Goal: Information Seeking & Learning: Learn about a topic

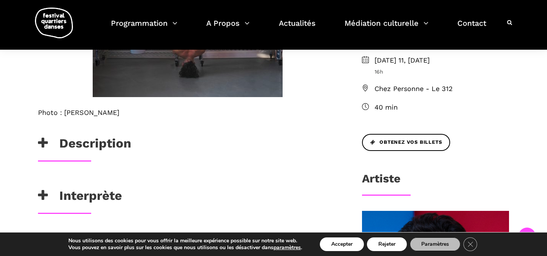
scroll to position [297, 0]
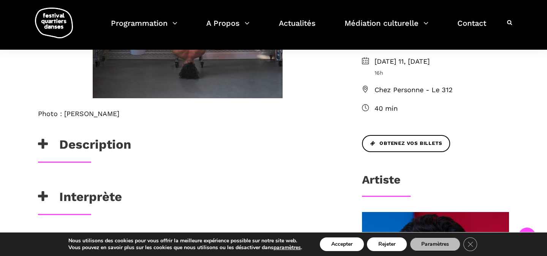
click at [107, 147] on h3 "Description" at bounding box center [84, 146] width 93 height 19
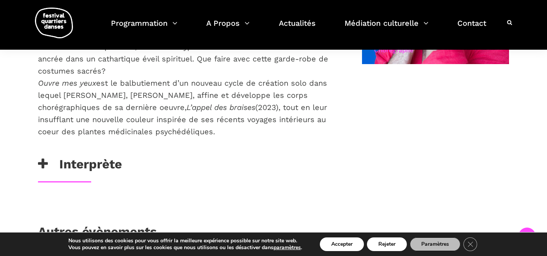
scroll to position [623, 0]
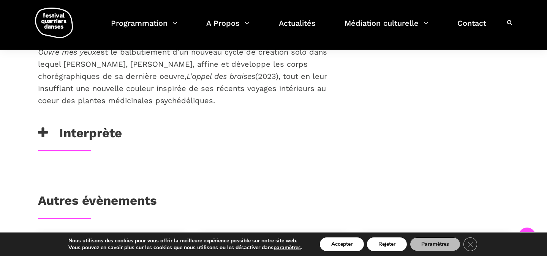
click at [77, 126] on h3 "Interprète" at bounding box center [80, 135] width 84 height 19
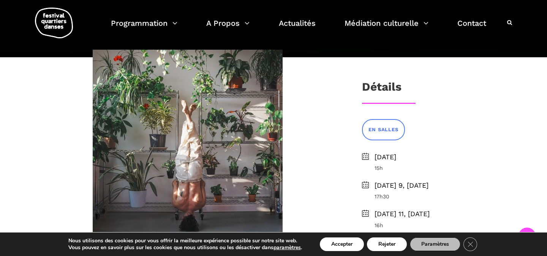
scroll to position [141, 0]
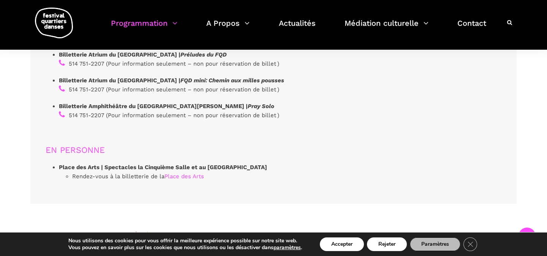
scroll to position [2289, 0]
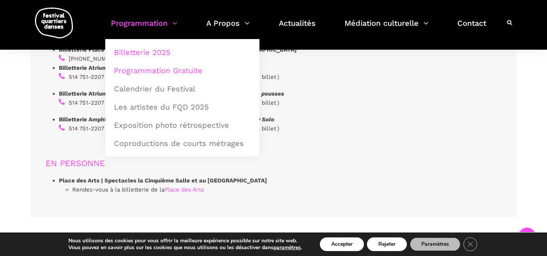
click at [158, 71] on link "Programmation Gratuite" at bounding box center [182, 70] width 146 height 17
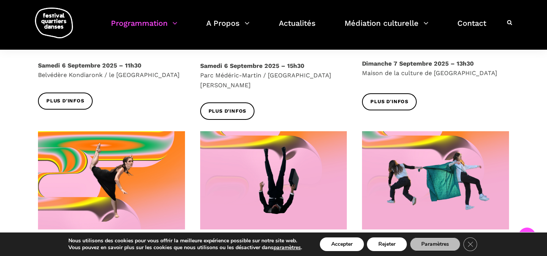
scroll to position [555, 0]
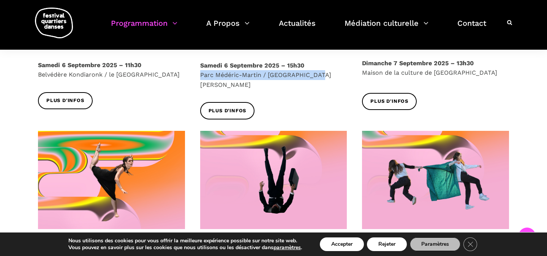
drag, startPoint x: 313, startPoint y: 76, endPoint x: 201, endPoint y: 79, distance: 112.8
click at [201, 79] on p "Samedi 6 Septembre 2025 – 15h30 Parc Médéric-Martin / Ville-Marie Est" at bounding box center [273, 75] width 147 height 29
copy p "Parc Médéric-Martin / Ville-Marie Est"
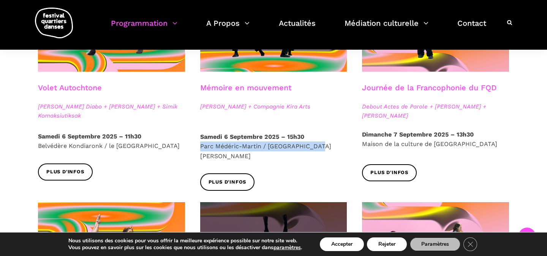
scroll to position [482, 0]
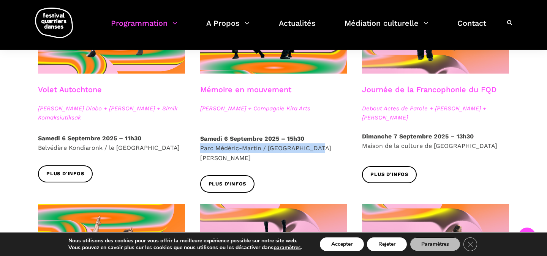
click at [326, 163] on div "Samedi 6 Septembre 2025 – 15h30 Parc Médéric-Martin / Ville-Marie Est" at bounding box center [274, 155] width 162 height 42
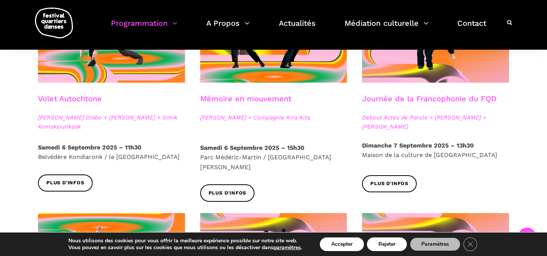
scroll to position [469, 0]
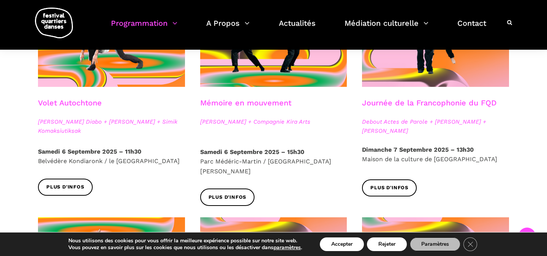
click at [388, 148] on strong "Dimanche 7 Septembre 2025 – 13h30" at bounding box center [418, 149] width 112 height 7
click at [386, 118] on span "Debout Actes de Parole + Taafé Fanga + Catherine Lalonde" at bounding box center [435, 126] width 147 height 18
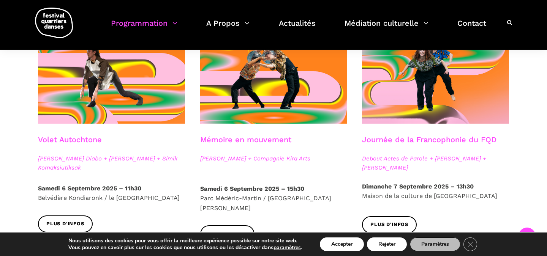
scroll to position [429, 0]
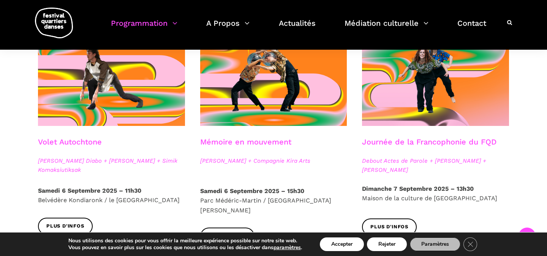
click at [392, 143] on link "Journée de la Francophonie du FQD" at bounding box center [429, 141] width 134 height 9
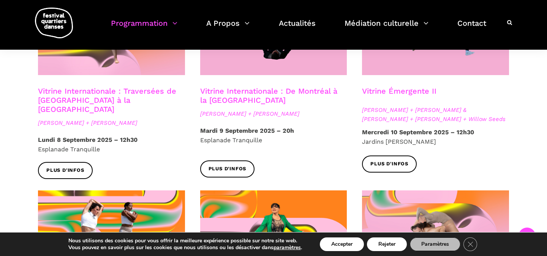
scroll to position [710, 0]
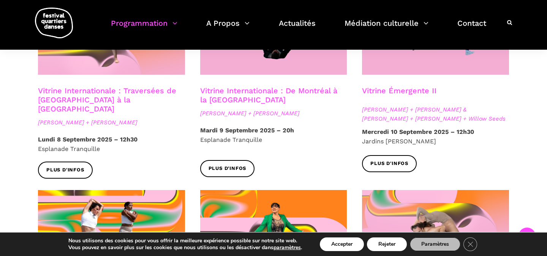
click at [377, 105] on span "Anna Vauquier + Lara & Jhazza + Vincent Lacasse + Willow Seeds" at bounding box center [435, 114] width 147 height 18
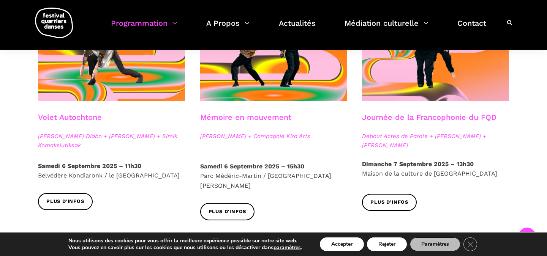
scroll to position [453, 0]
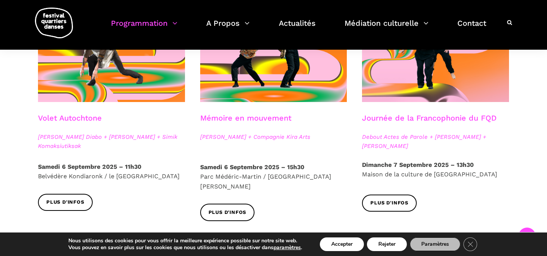
click at [85, 121] on link "Volet Autochtone" at bounding box center [70, 118] width 64 height 9
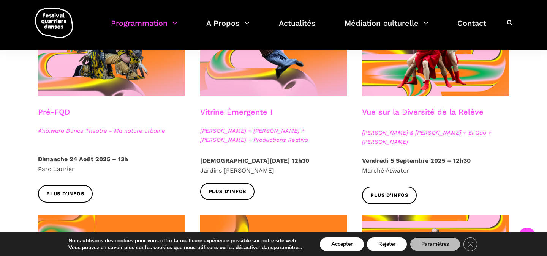
scroll to position [242, 0]
click at [393, 140] on span "Athena Lucie Assamba & Leah Danga + El Gao + Rameez Karim" at bounding box center [435, 137] width 147 height 18
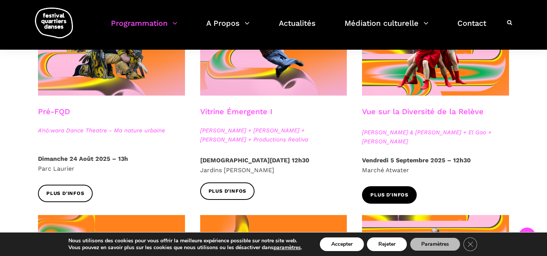
click at [399, 194] on span "Plus d'infos" at bounding box center [389, 195] width 38 height 8
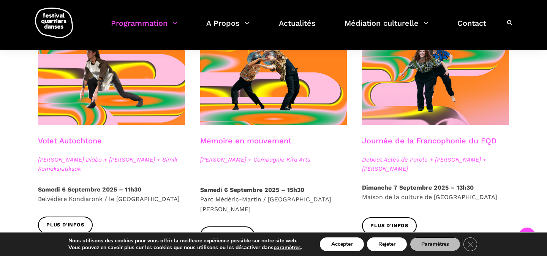
scroll to position [430, 0]
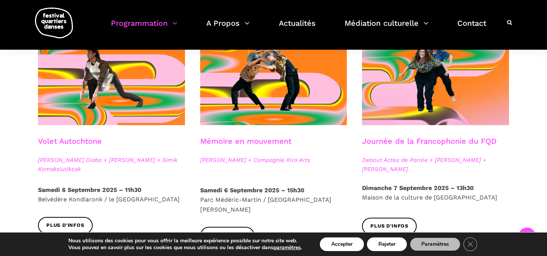
click at [217, 165] on div "Mémoire en mouvement Charles Brécard + Compagnie Kira Arts" at bounding box center [274, 161] width 162 height 49
click at [221, 142] on link "Mémoire en mouvement" at bounding box center [245, 141] width 91 height 9
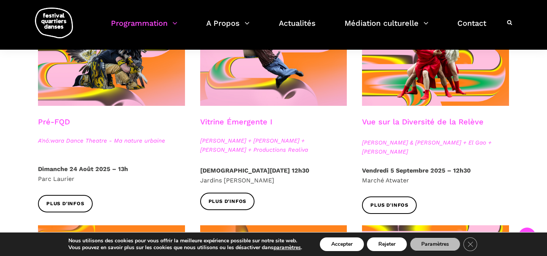
scroll to position [0, 0]
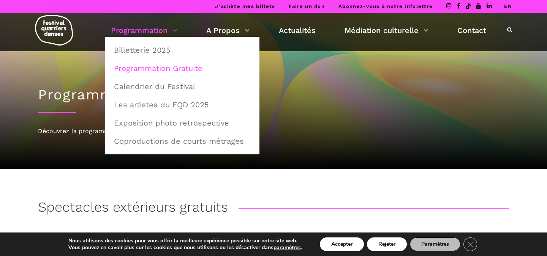
click at [166, 31] on link "Programmation" at bounding box center [144, 30] width 66 height 13
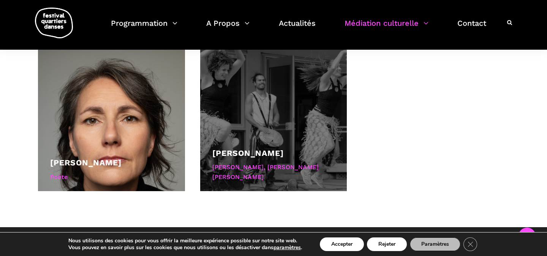
scroll to position [678, 0]
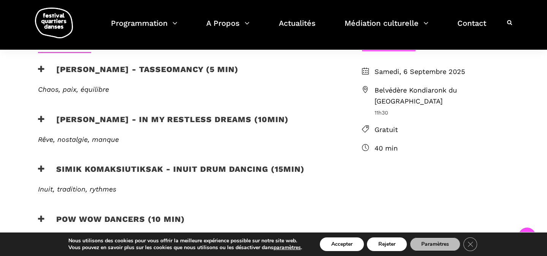
scroll to position [224, 0]
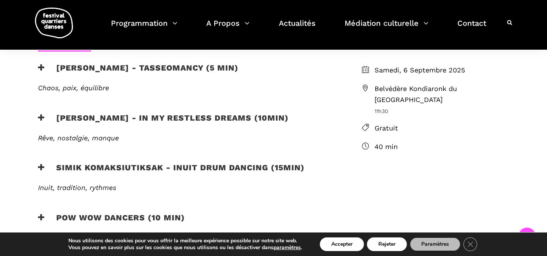
click at [135, 120] on h3 "Ryleigh Mayo - In my restless dreams (10min)" at bounding box center [163, 122] width 251 height 19
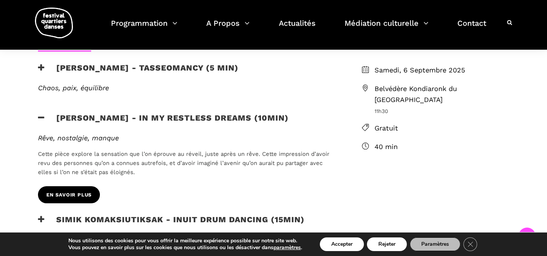
click at [91, 188] on link "en savoir plus" at bounding box center [69, 194] width 62 height 17
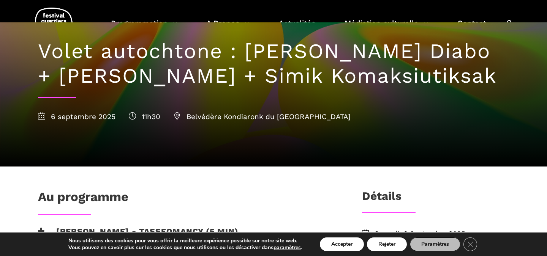
scroll to position [0, 0]
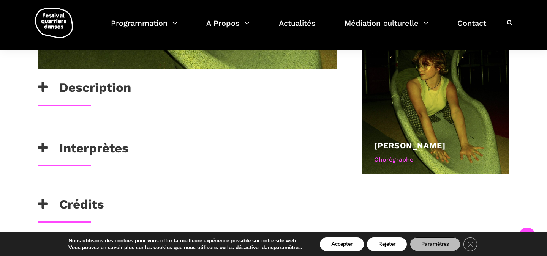
scroll to position [406, 0]
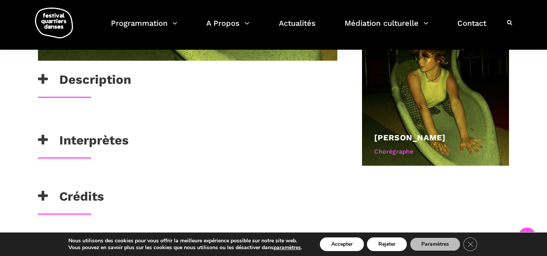
click at [113, 141] on h3 "Interprètes" at bounding box center [83, 142] width 91 height 19
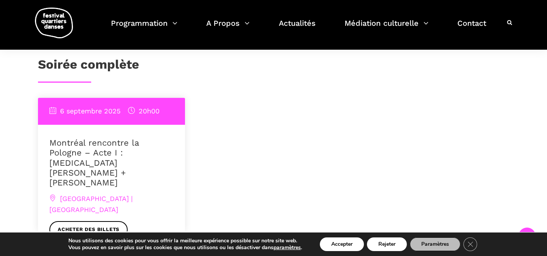
scroll to position [609, 0]
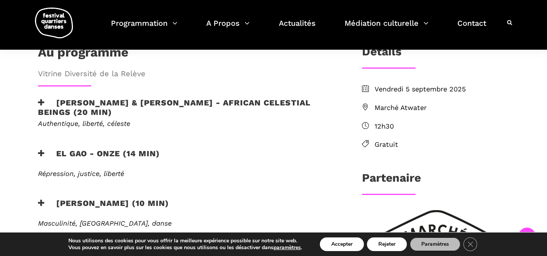
scroll to position [223, 0]
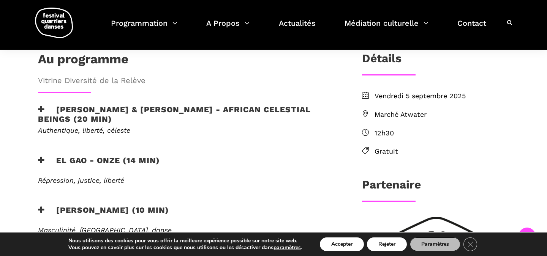
click at [39, 106] on icon at bounding box center [41, 110] width 7 height 8
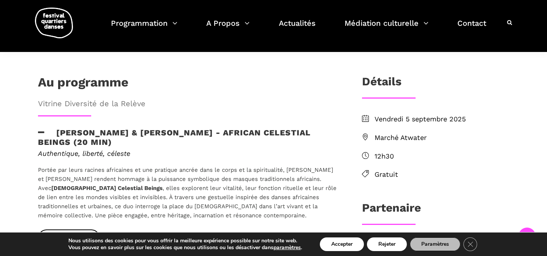
scroll to position [209, 0]
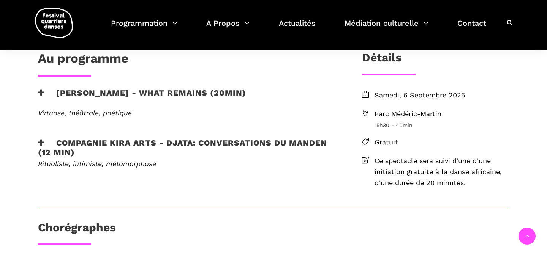
scroll to position [201, 0]
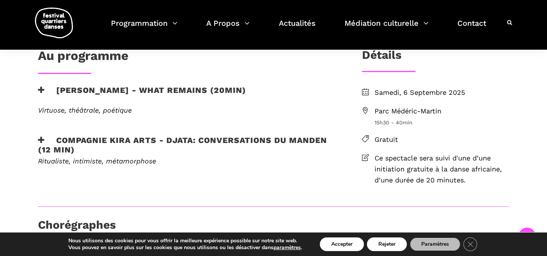
click at [111, 99] on h3 "[PERSON_NAME] - What remains (20min)" at bounding box center [142, 94] width 208 height 19
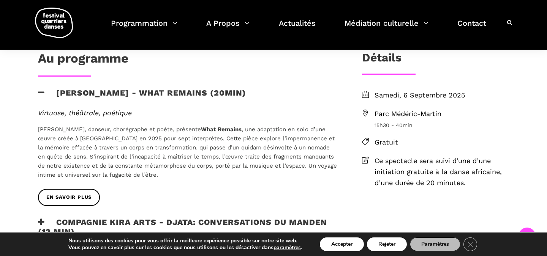
scroll to position [166, 0]
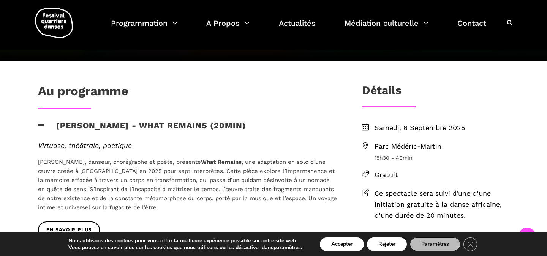
click at [119, 125] on h3 "[PERSON_NAME] - What remains (20min)" at bounding box center [142, 130] width 208 height 19
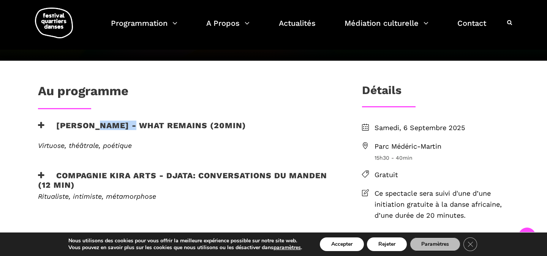
click at [119, 125] on h3 "[PERSON_NAME] - What remains (20min)" at bounding box center [142, 130] width 208 height 19
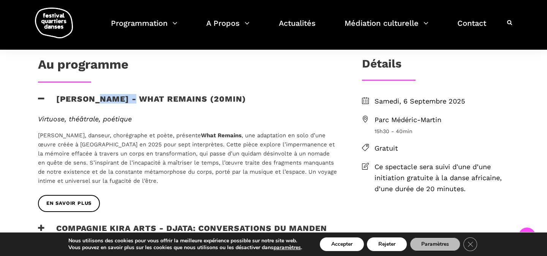
scroll to position [210, 0]
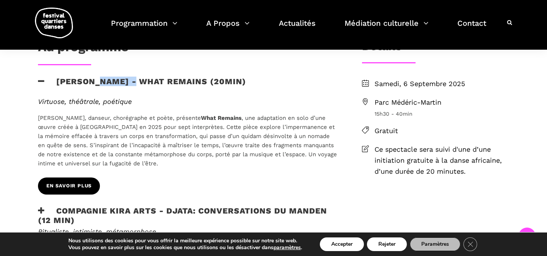
click at [85, 184] on span "En savoir plus" at bounding box center [68, 186] width 45 height 8
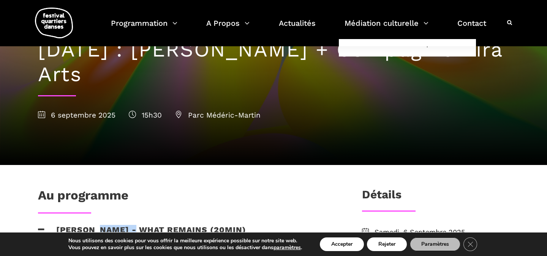
scroll to position [0, 0]
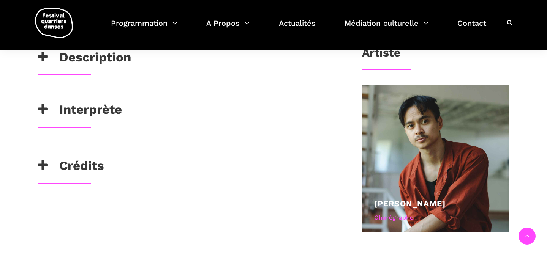
scroll to position [330, 0]
click at [93, 115] on h3 "Interprète" at bounding box center [80, 111] width 84 height 19
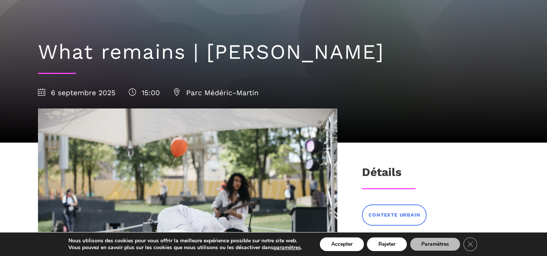
scroll to position [114, 0]
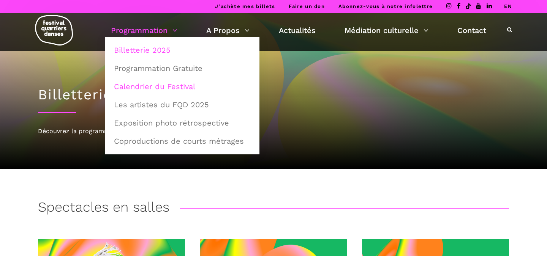
click at [169, 88] on link "Calendrier du Festival" at bounding box center [182, 86] width 146 height 17
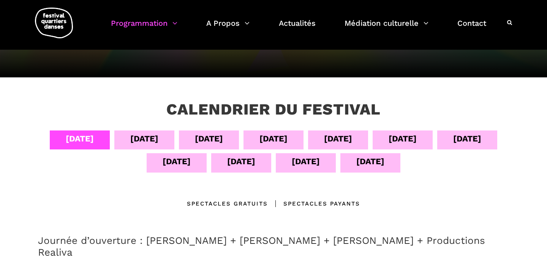
scroll to position [92, 0]
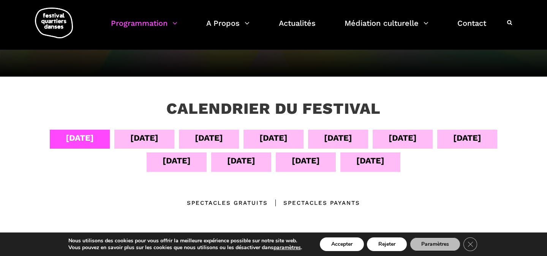
click at [144, 138] on div "[DATE]" at bounding box center [144, 137] width 28 height 13
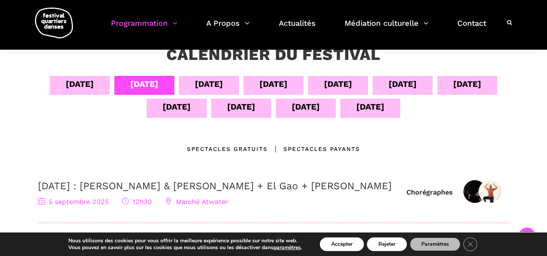
scroll to position [146, 0]
click at [212, 153] on div "Spectacles gratuits" at bounding box center [227, 149] width 81 height 9
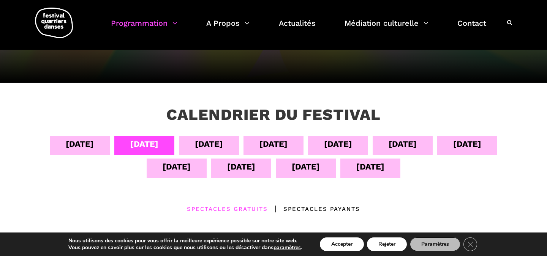
scroll to position [89, 0]
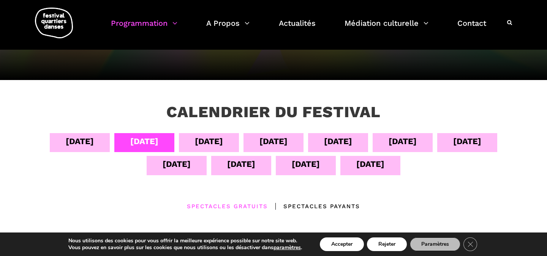
click at [213, 140] on div "[DATE]" at bounding box center [209, 141] width 28 height 13
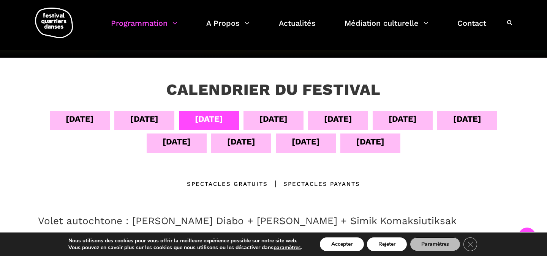
scroll to position [111, 0]
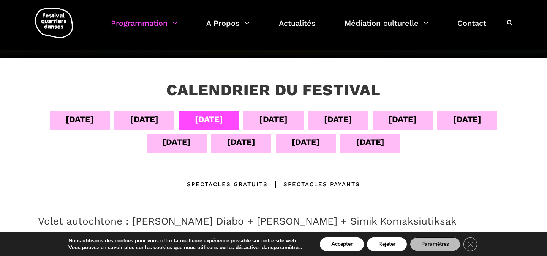
click at [263, 117] on div "07 sept" at bounding box center [273, 119] width 28 height 13
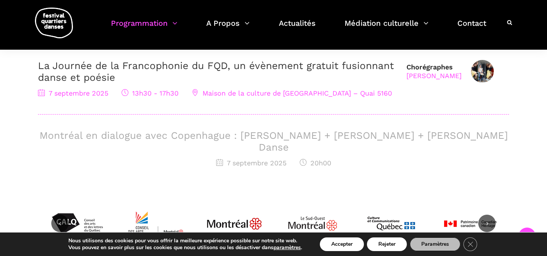
scroll to position [253, 0]
